Goal: Transaction & Acquisition: Purchase product/service

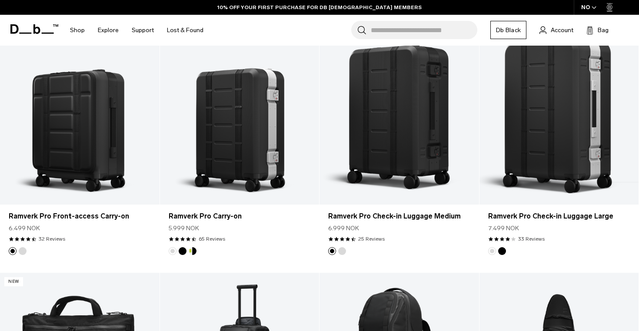
scroll to position [443, 0]
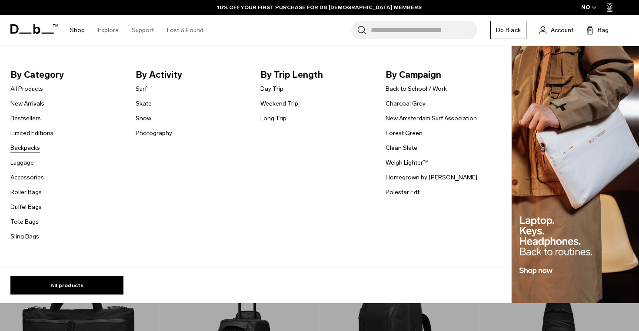
click at [28, 146] on link "Backpacks" at bounding box center [25, 148] width 30 height 9
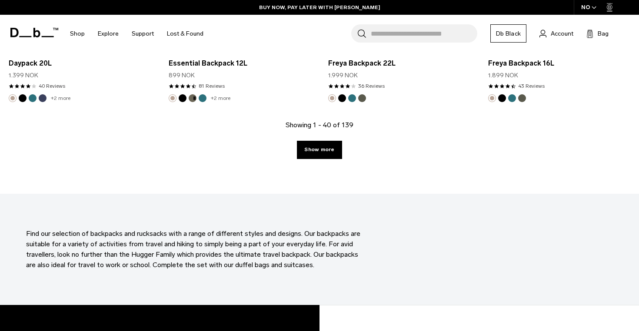
scroll to position [2547, 0]
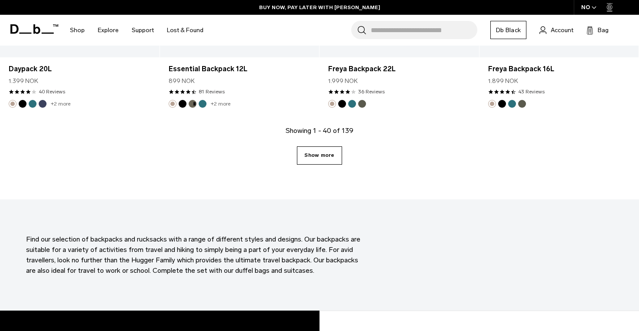
click at [331, 157] on link "Show more" at bounding box center [319, 156] width 45 height 18
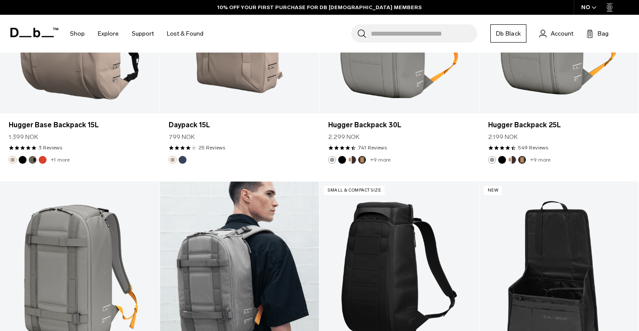
scroll to position [2653, 0]
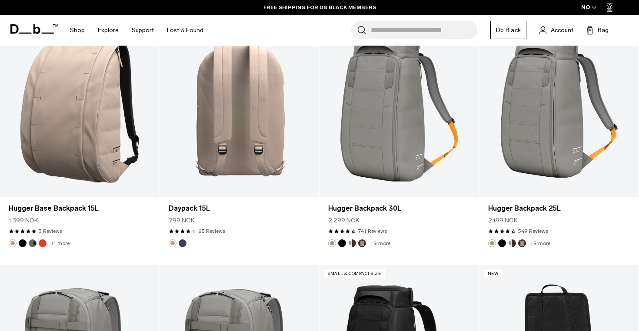
click at [232, 134] on link "Daypack 15L" at bounding box center [240, 108] width 160 height 177
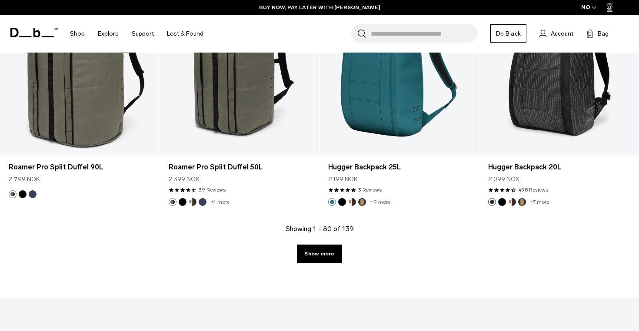
scroll to position [4923, 0]
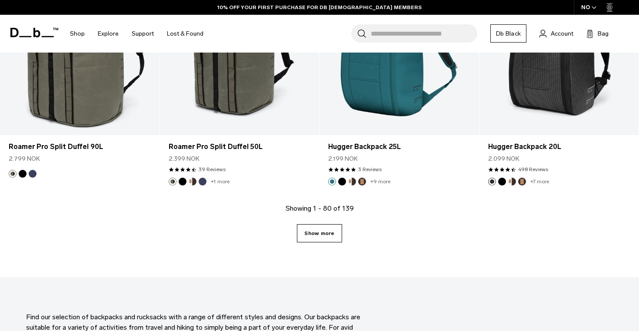
click at [311, 235] on link "Show more" at bounding box center [319, 233] width 45 height 18
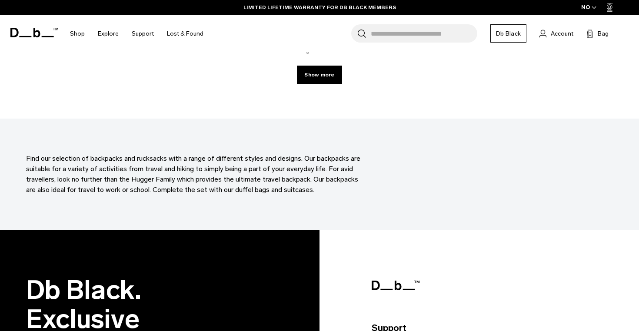
scroll to position [7457, 0]
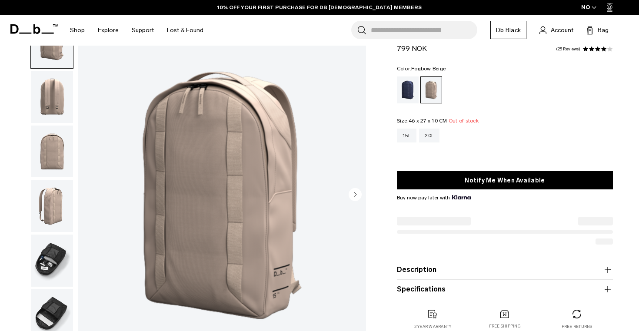
click at [357, 193] on circle "Next slide" at bounding box center [355, 194] width 13 height 13
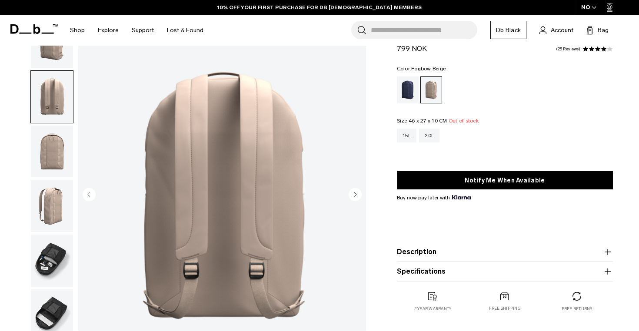
click at [357, 193] on circle "Next slide" at bounding box center [355, 194] width 13 height 13
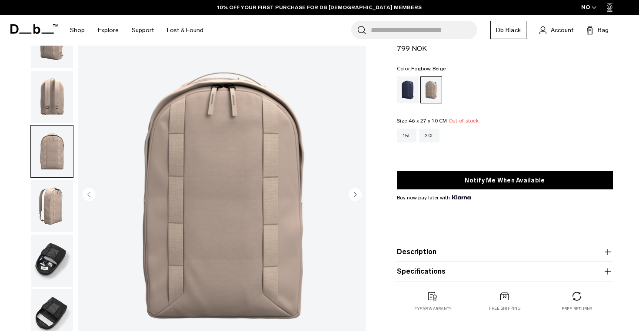
click at [357, 193] on circle "Next slide" at bounding box center [355, 194] width 13 height 13
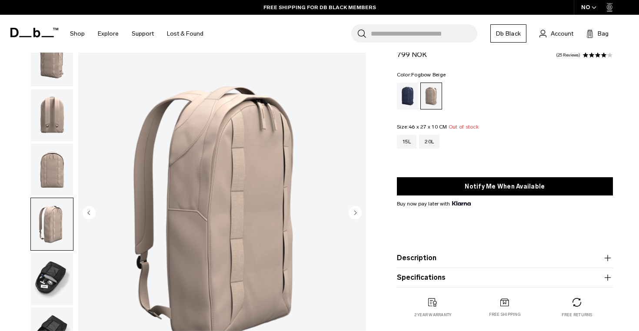
scroll to position [23, 0]
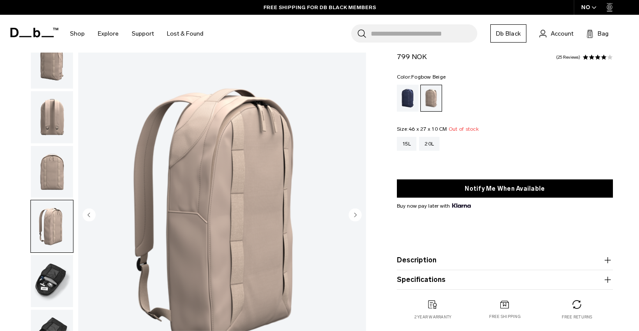
click at [51, 112] on img "button" at bounding box center [52, 117] width 42 height 52
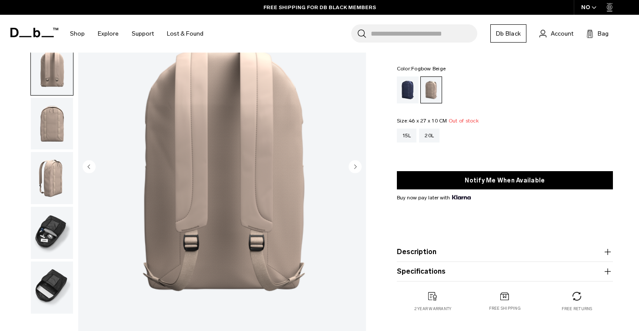
scroll to position [97, 0]
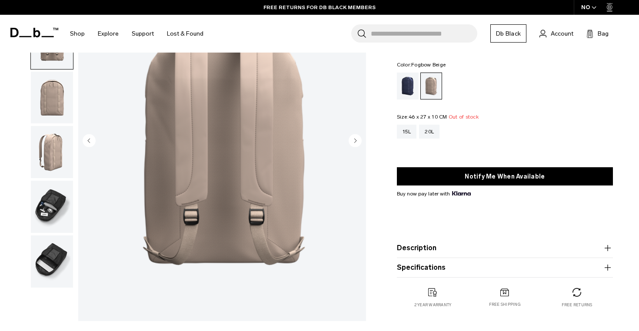
click at [61, 209] on img "button" at bounding box center [52, 207] width 42 height 52
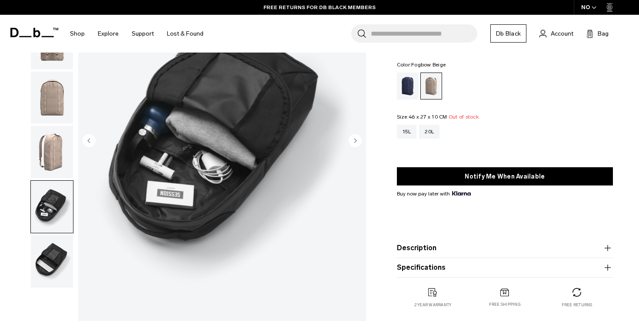
click at [47, 251] on img "button" at bounding box center [52, 262] width 42 height 52
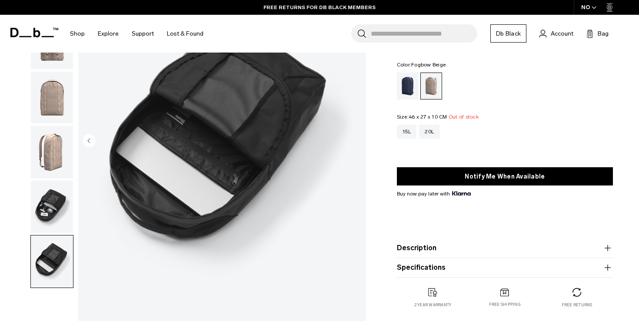
click at [44, 217] on img "button" at bounding box center [52, 207] width 42 height 52
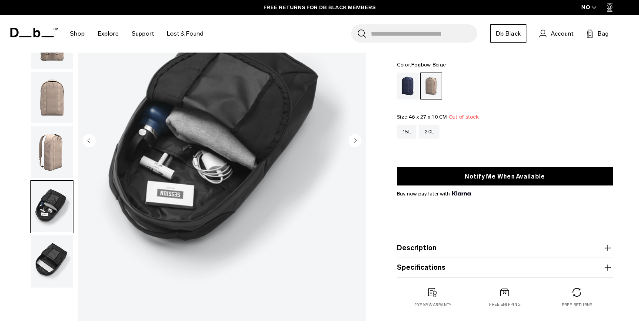
click at [49, 169] on img "button" at bounding box center [52, 152] width 42 height 52
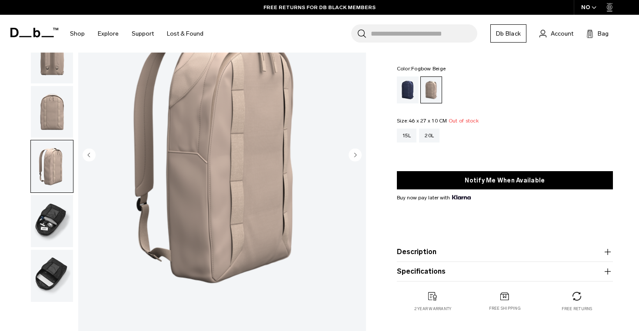
scroll to position [58, 0]
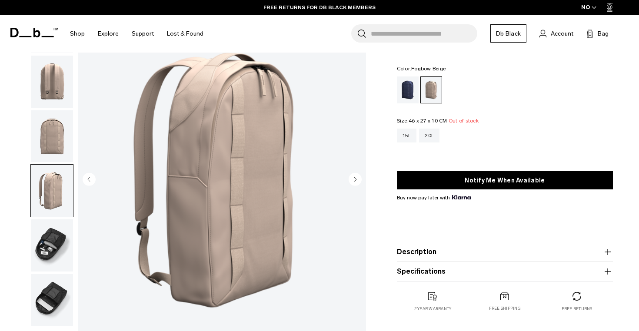
click at [51, 155] on img "button" at bounding box center [52, 136] width 42 height 52
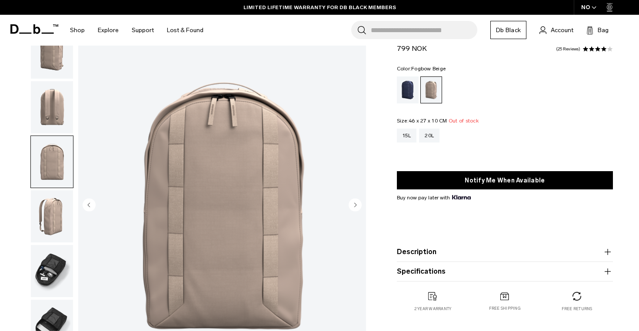
scroll to position [27, 0]
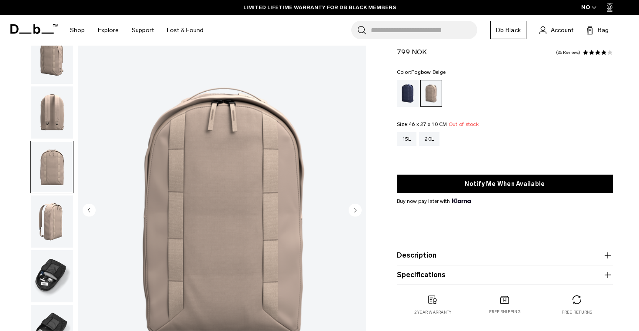
click at [50, 124] on img "button" at bounding box center [52, 113] width 42 height 52
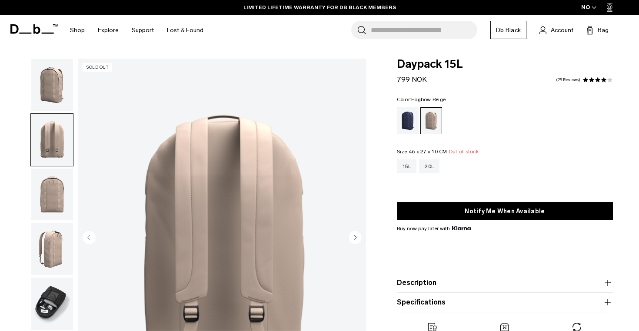
scroll to position [0, 0]
click at [49, 90] on img "button" at bounding box center [52, 85] width 42 height 52
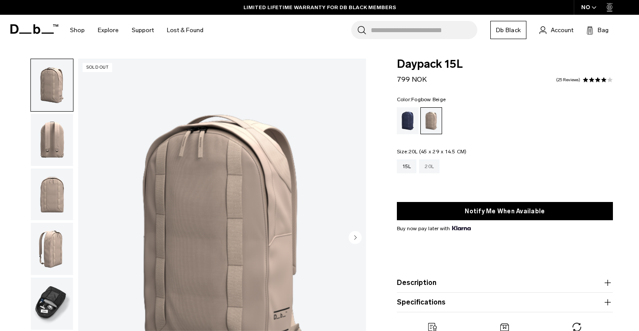
click at [427, 162] on div "20L" at bounding box center [429, 167] width 20 height 14
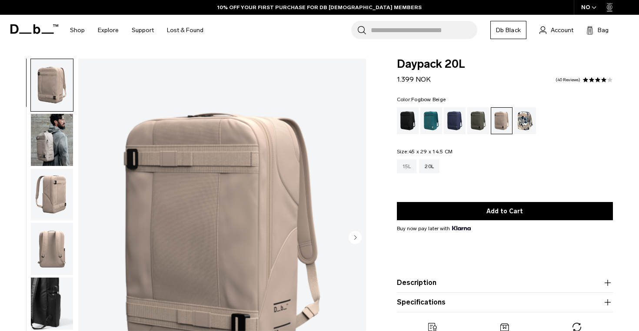
click at [411, 162] on div "15L" at bounding box center [407, 167] width 20 height 14
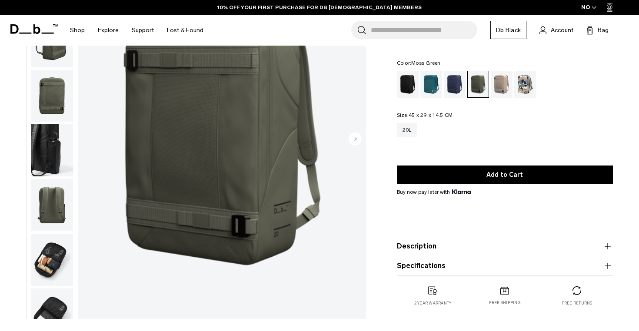
click at [356, 138] on icon "Next slide" at bounding box center [355, 139] width 2 height 4
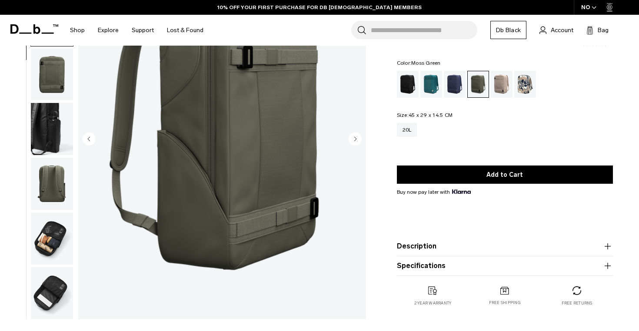
scroll to position [37, 0]
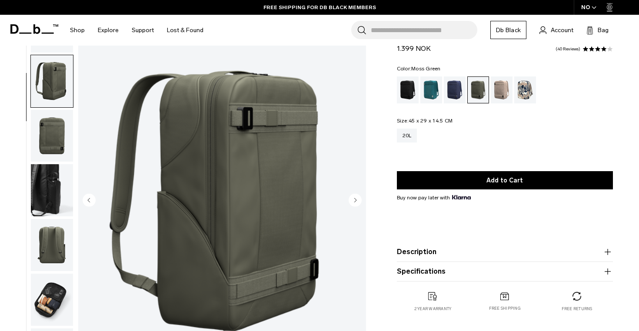
click at [53, 287] on img "button" at bounding box center [52, 300] width 42 height 52
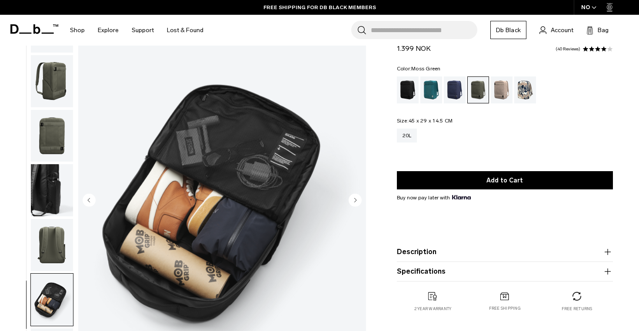
click at [61, 91] on img "button" at bounding box center [52, 81] width 42 height 52
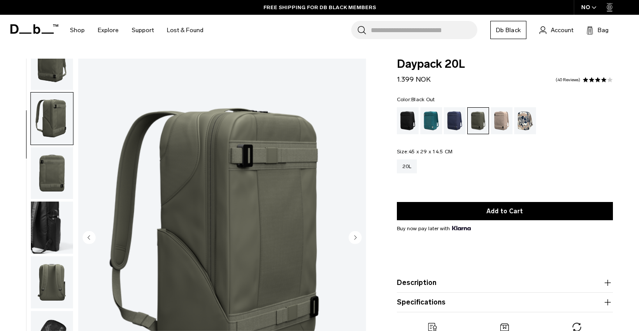
scroll to position [0, 0]
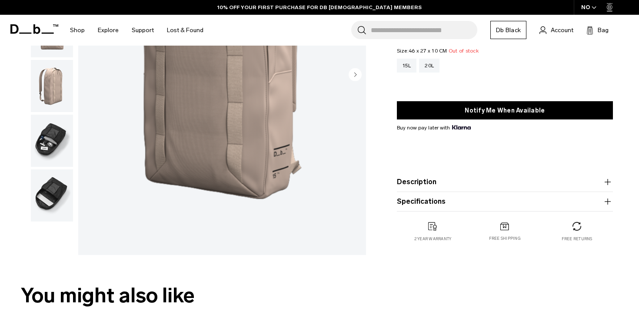
scroll to position [24, 0]
